Goal: Transaction & Acquisition: Obtain resource

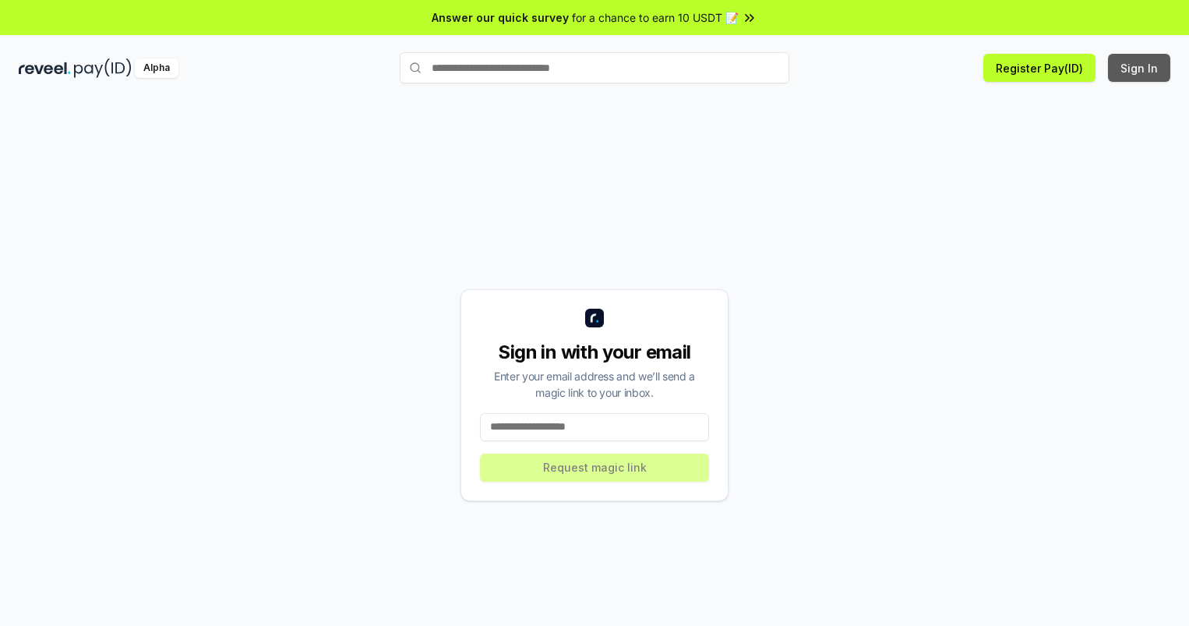
click at [1140, 68] on button "Sign In" at bounding box center [1139, 68] width 62 height 28
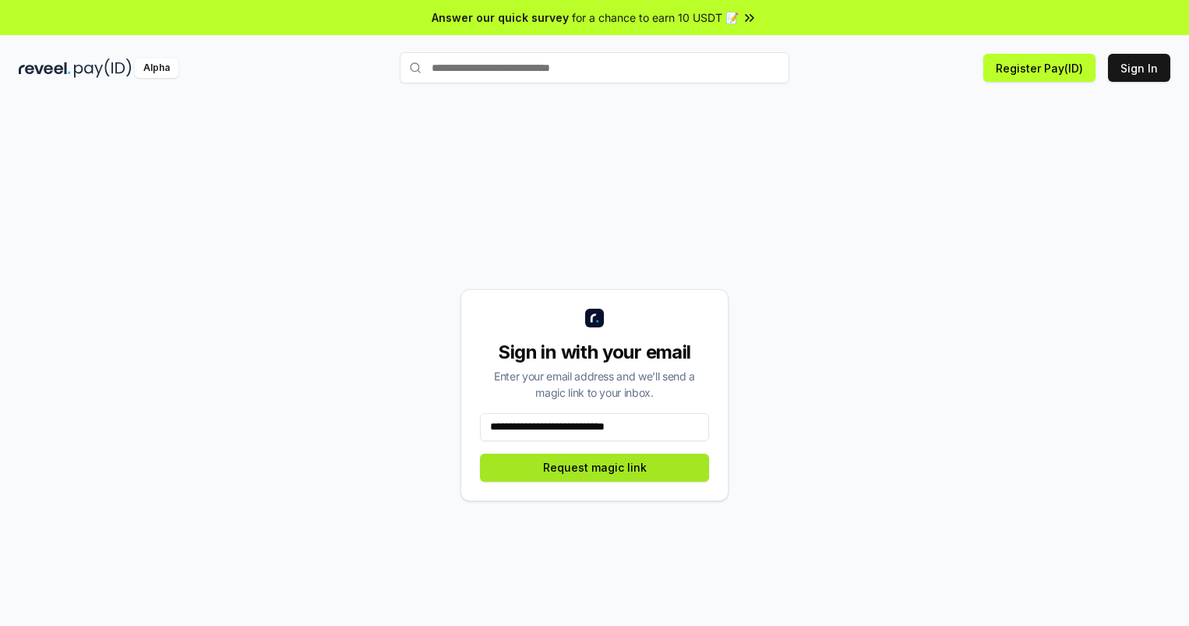
type input "**********"
click at [595, 467] on button "Request magic link" at bounding box center [594, 467] width 229 height 28
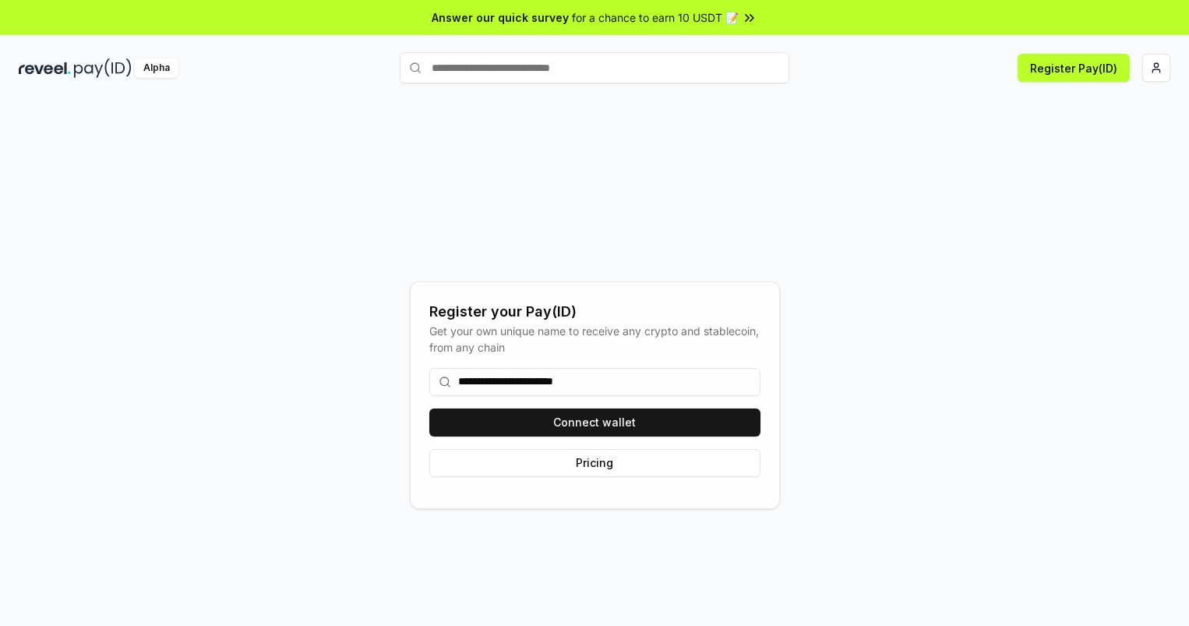
type input "**********"
